Goal: Communication & Community: Answer question/provide support

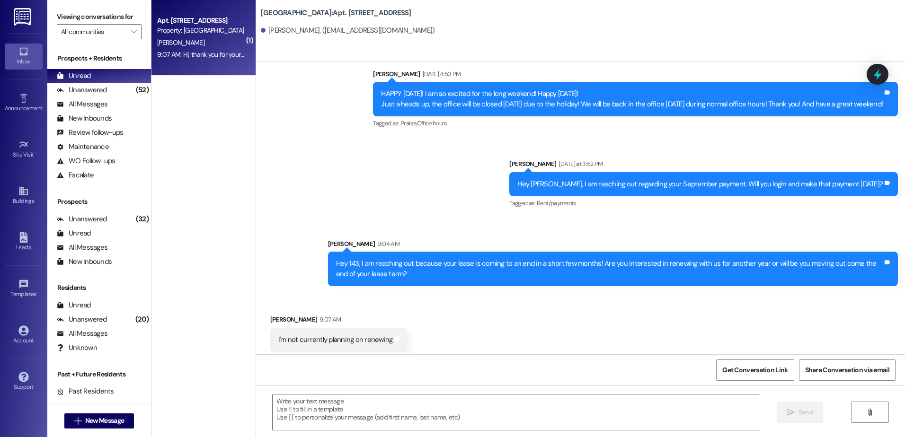
scroll to position [3254, 0]
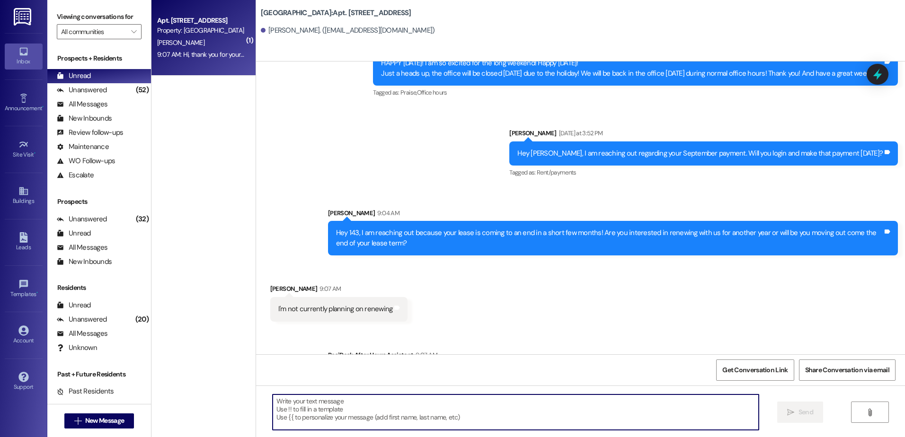
click at [356, 423] on textarea at bounding box center [516, 413] width 486 height 36
type textarea "Okay, thanks for letting us know."
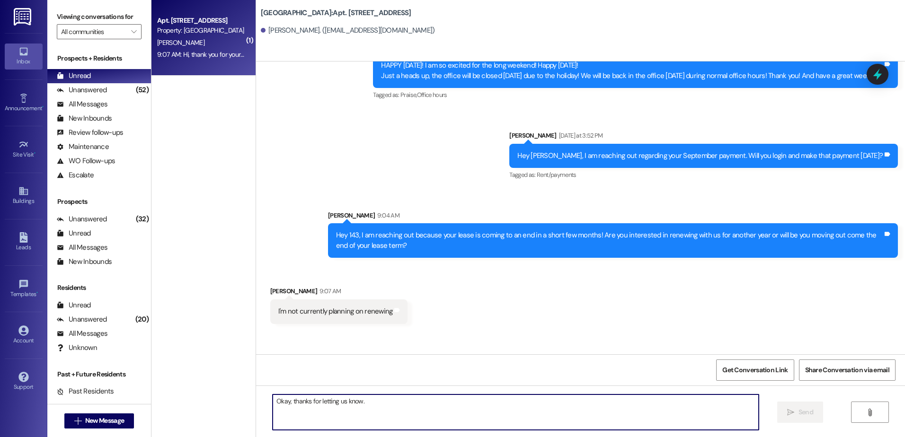
scroll to position [3320, 0]
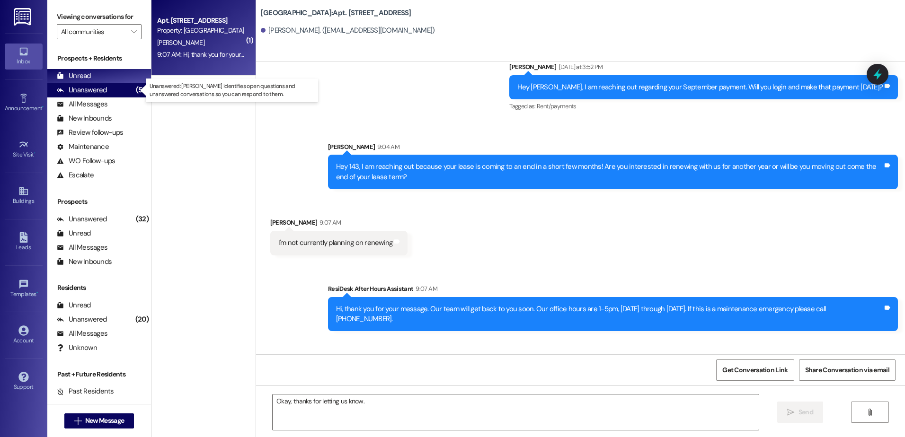
click at [112, 87] on div "Unanswered (52)" at bounding box center [99, 90] width 104 height 14
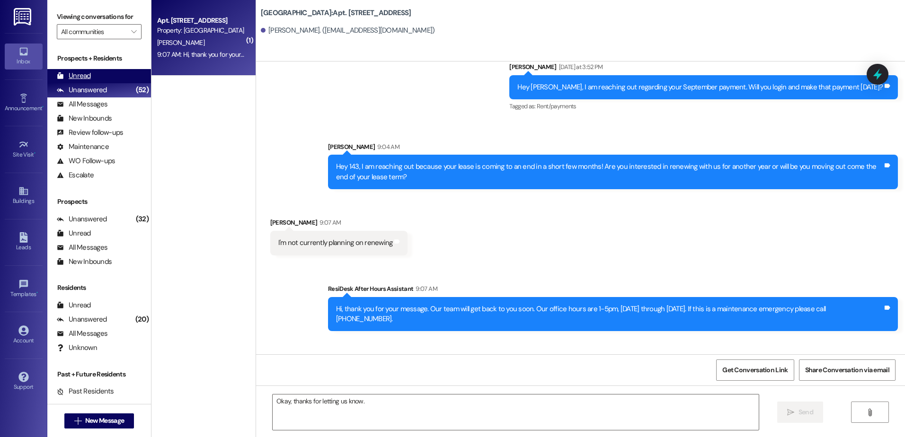
click at [114, 72] on div "Unread (0)" at bounding box center [99, 76] width 104 height 14
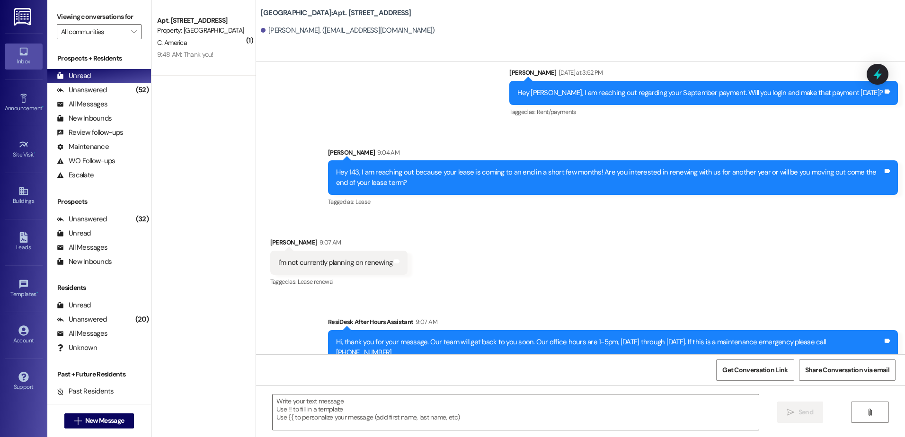
scroll to position [3362, 0]
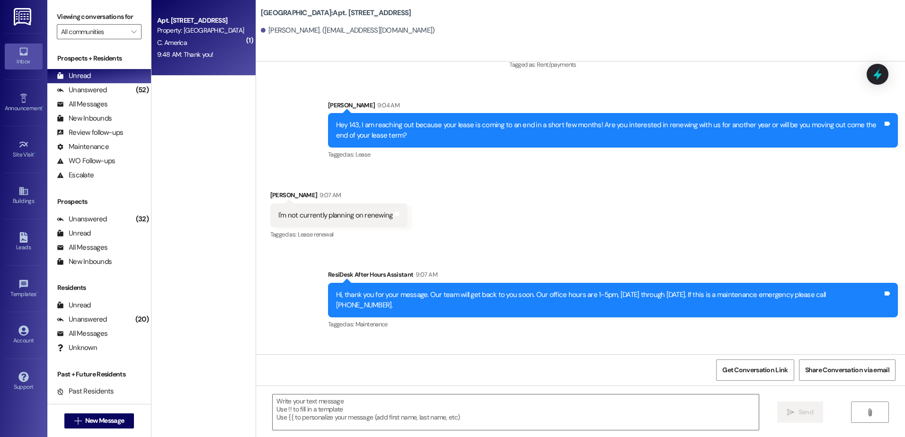
click at [200, 49] on div "9:48 AM: Thank you! 9:48 AM: Thank you!" at bounding box center [200, 55] width 89 height 12
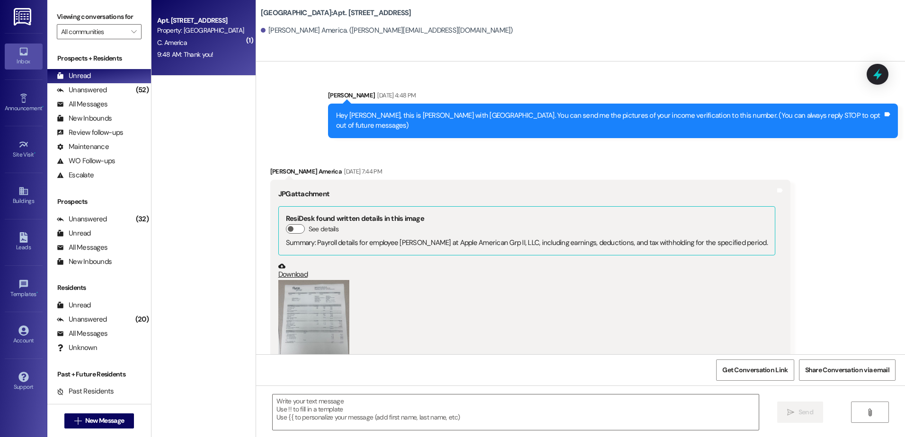
scroll to position [17866, 0]
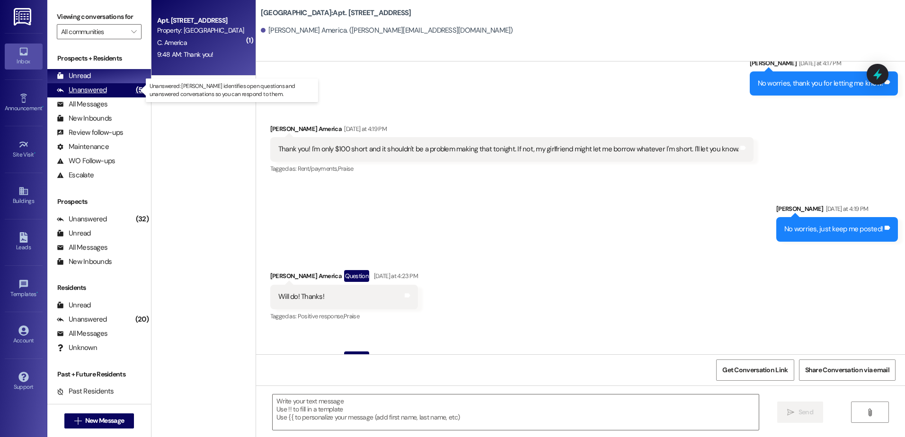
click at [112, 88] on div "Unanswered (52)" at bounding box center [99, 90] width 104 height 14
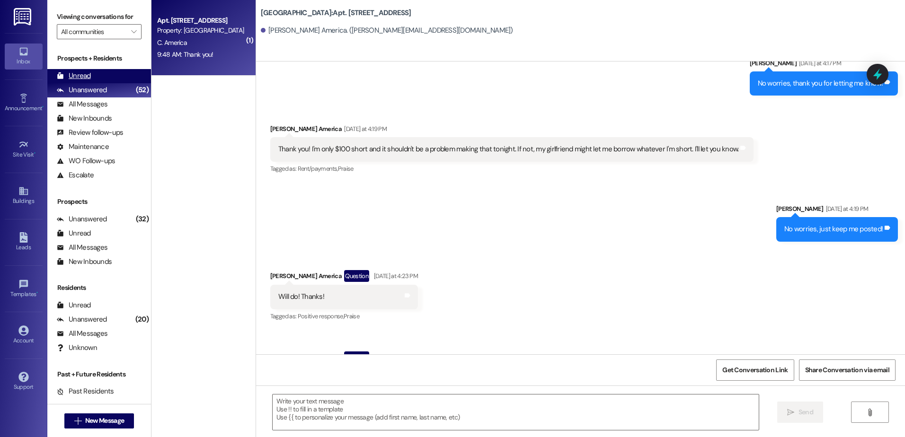
click at [109, 77] on div "Unread (0)" at bounding box center [99, 76] width 104 height 14
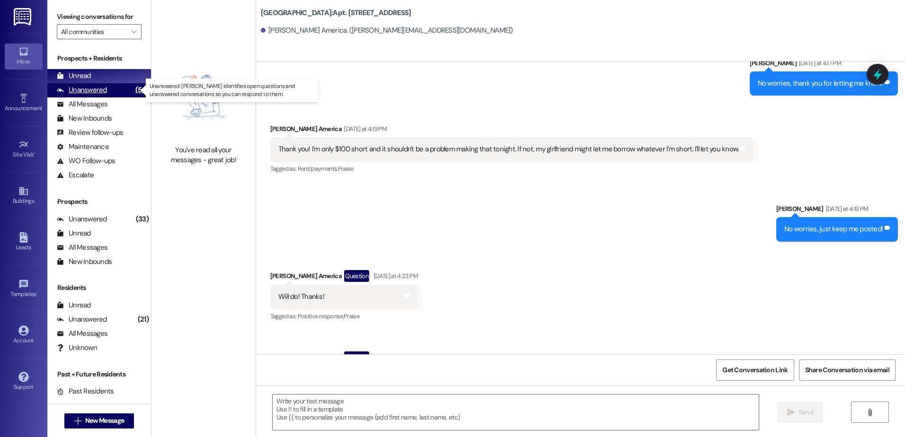
click at [95, 83] on div "Unanswered (54)" at bounding box center [99, 90] width 104 height 14
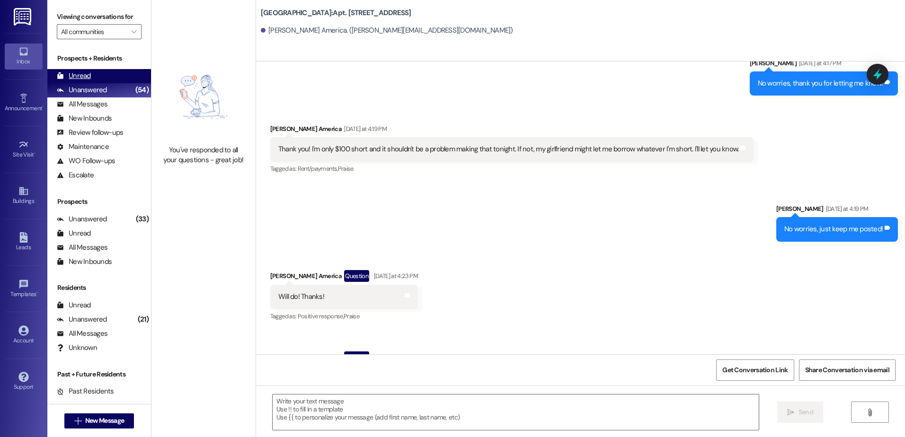
click at [94, 74] on div "Unread (0)" at bounding box center [99, 76] width 104 height 14
